Goal: Find specific page/section: Find specific page/section

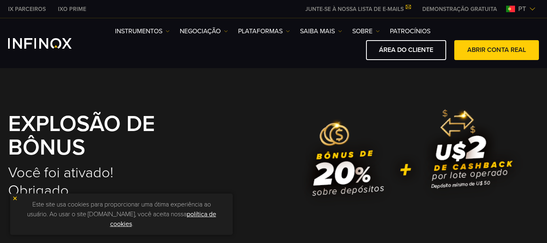
click at [532, 8] on img at bounding box center [532, 9] width 6 height 6
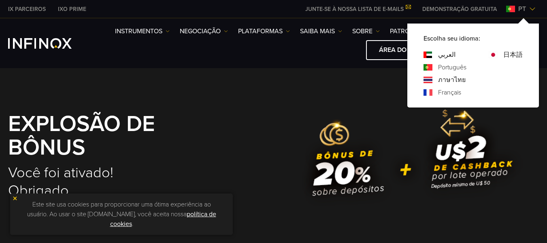
click at [242, 95] on div "EXPLOSÃO DE BÔNUS Você foi ativado! Obrigado" at bounding box center [273, 163] width 547 height 190
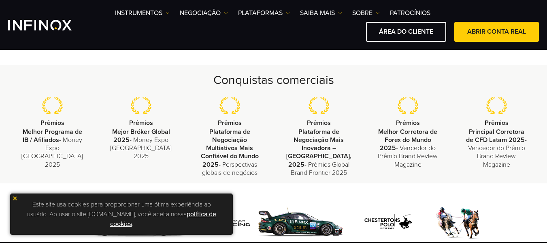
scroll to position [324, 0]
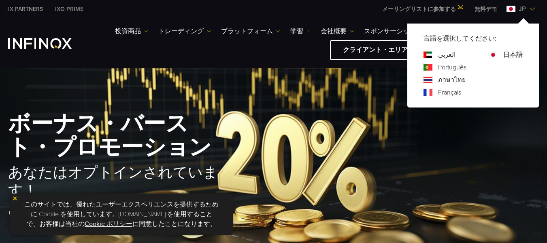
click at [451, 68] on link "Português" at bounding box center [452, 67] width 28 height 10
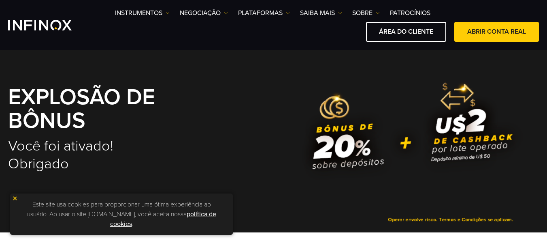
scroll to position [40, 0]
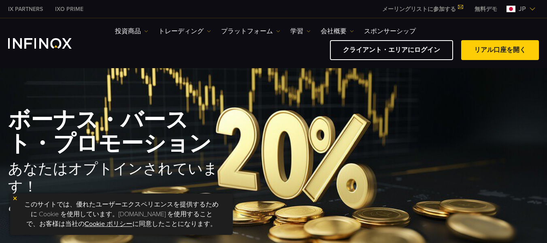
click at [526, 10] on span "jp" at bounding box center [522, 9] width 14 height 10
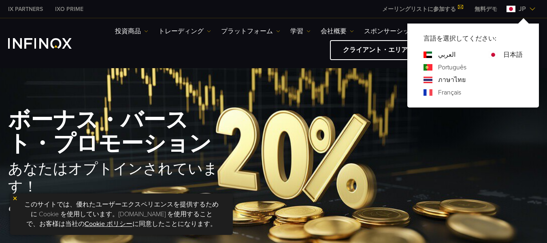
click at [456, 67] on link "Português" at bounding box center [452, 67] width 28 height 10
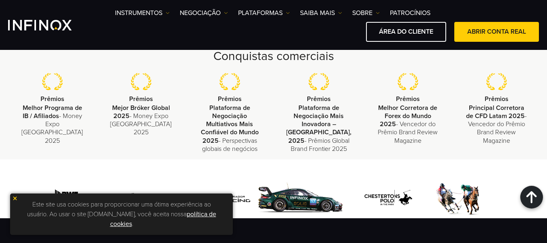
scroll to position [202, 0]
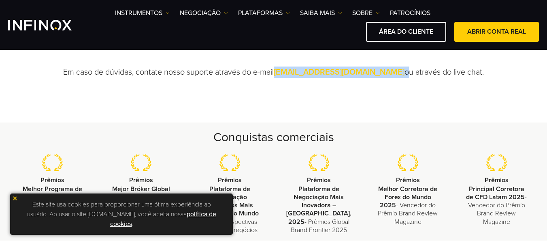
drag, startPoint x: 388, startPoint y: 71, endPoint x: 296, endPoint y: 72, distance: 91.5
click at [296, 72] on p "Em caso de dúvidas, contate nosso suporte através do e-mail promotions@infinox.…" at bounding box center [274, 71] width 506 height 11
copy p "[EMAIL_ADDRESS][DOMAIN_NAME]"
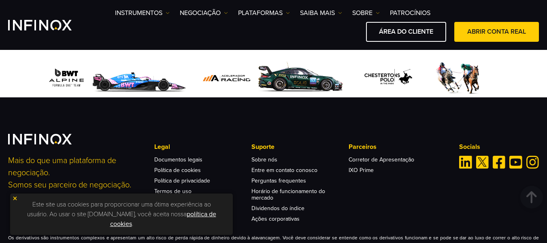
scroll to position [405, 0]
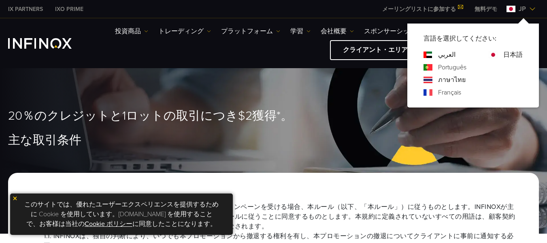
click at [443, 67] on link "Português" at bounding box center [452, 67] width 28 height 10
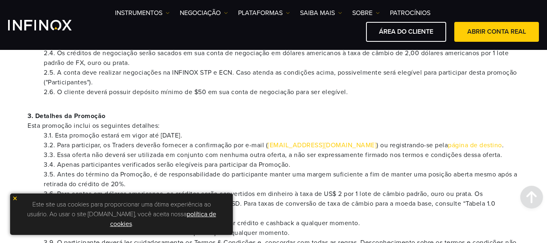
scroll to position [364, 0]
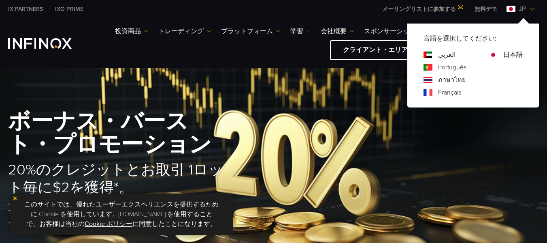
click at [453, 67] on link "Português" at bounding box center [452, 67] width 28 height 10
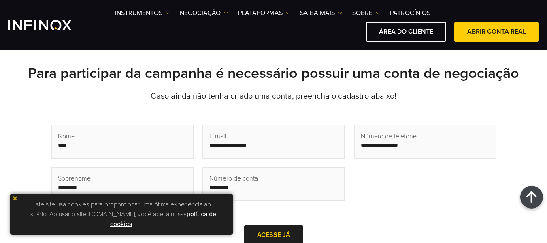
scroll to position [202, 0]
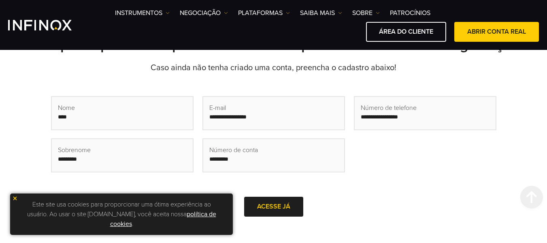
scroll to position [324, 0]
